Goal: Transaction & Acquisition: Subscribe to service/newsletter

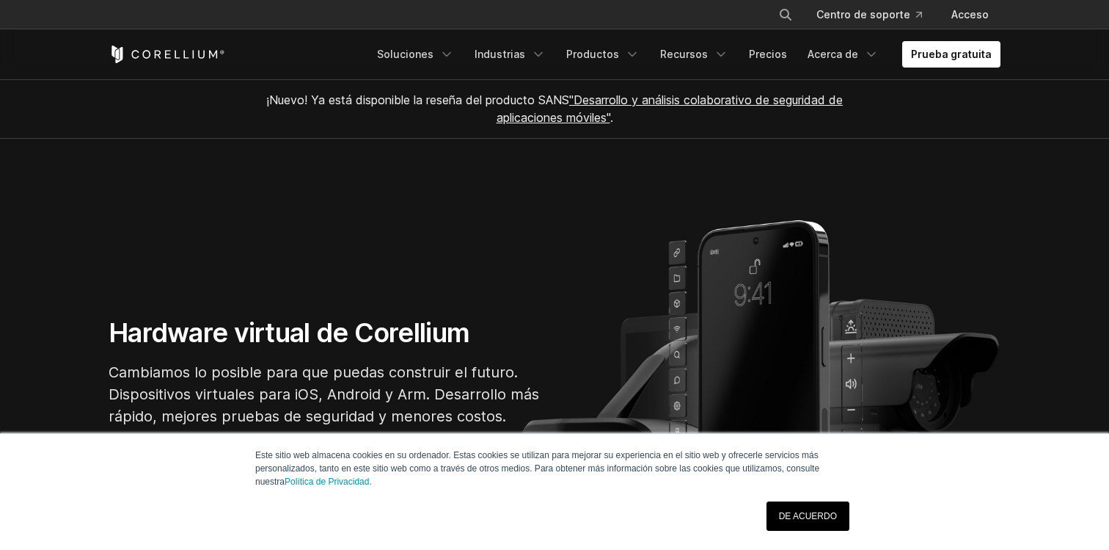
click at [793, 521] on link "DE ACUERDO" at bounding box center [808, 515] width 83 height 29
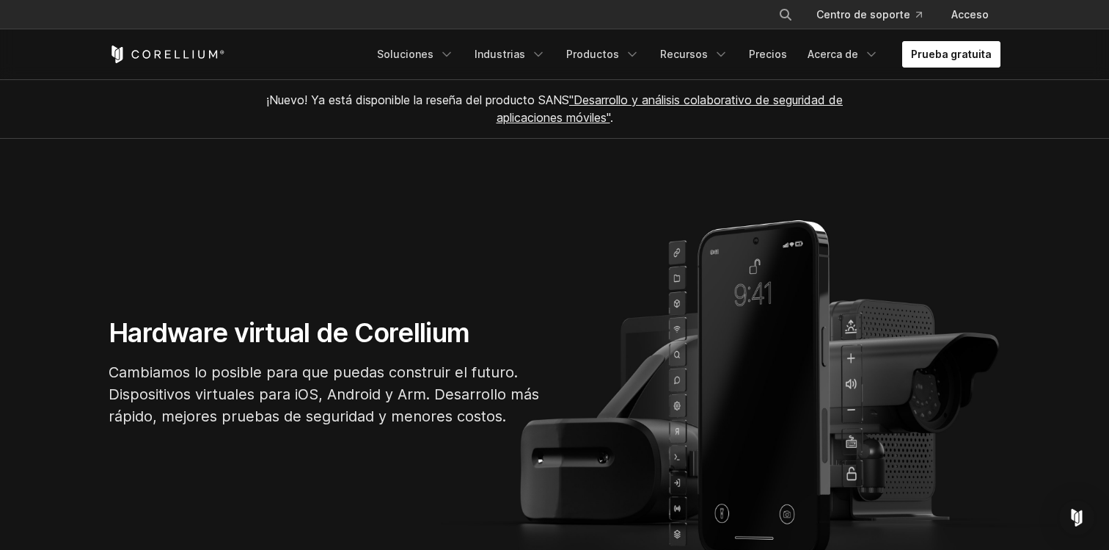
click at [948, 54] on font "Prueba gratuita" at bounding box center [951, 54] width 81 height 12
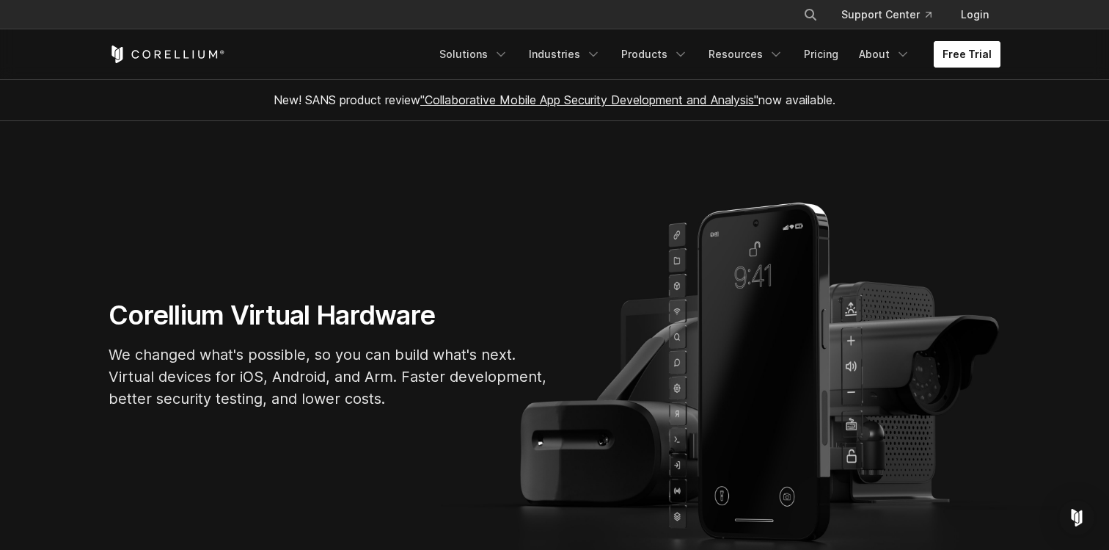
click at [963, 56] on link "Free Trial" at bounding box center [967, 54] width 67 height 26
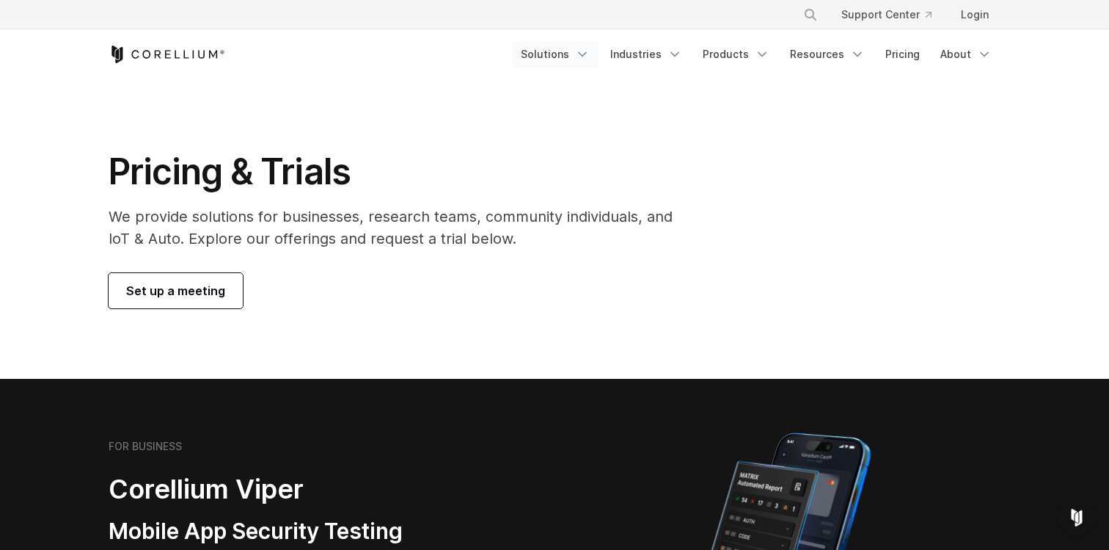
click at [590, 53] on icon "Navigation Menu" at bounding box center [582, 54] width 15 height 15
